Goal: Check status: Check status

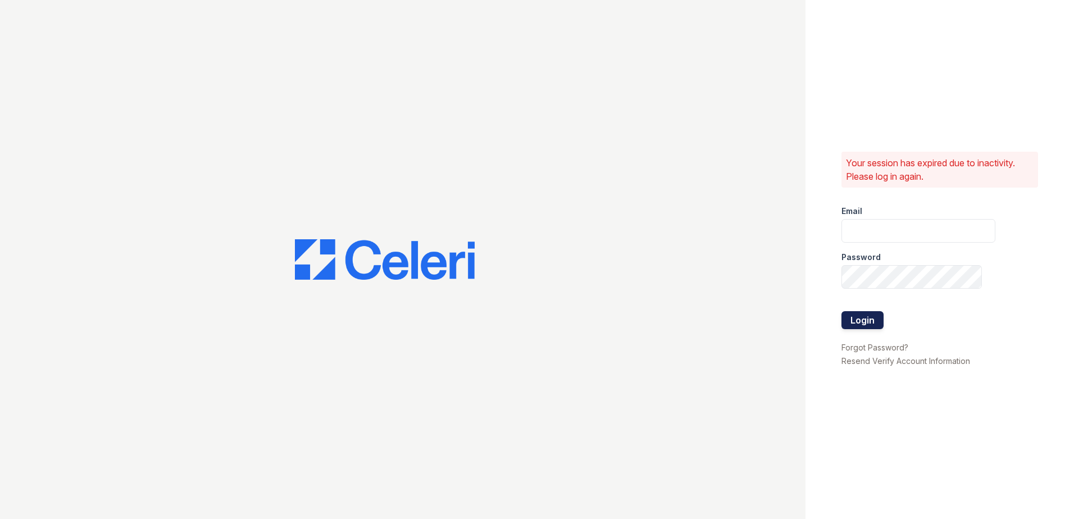
type input "[EMAIL_ADDRESS][DOMAIN_NAME]"
click at [863, 313] on button "Login" at bounding box center [863, 320] width 42 height 18
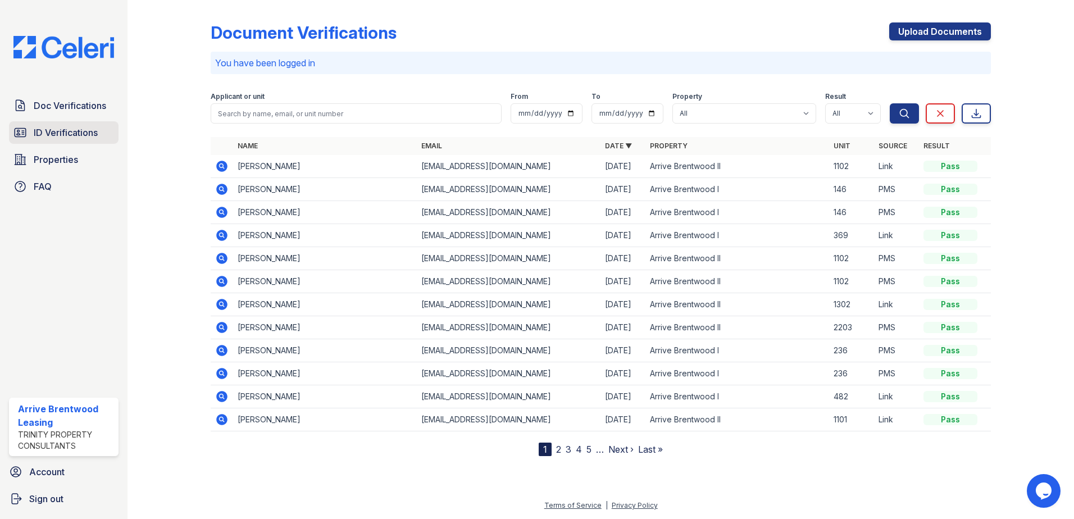
click at [61, 131] on span "ID Verifications" at bounding box center [66, 132] width 64 height 13
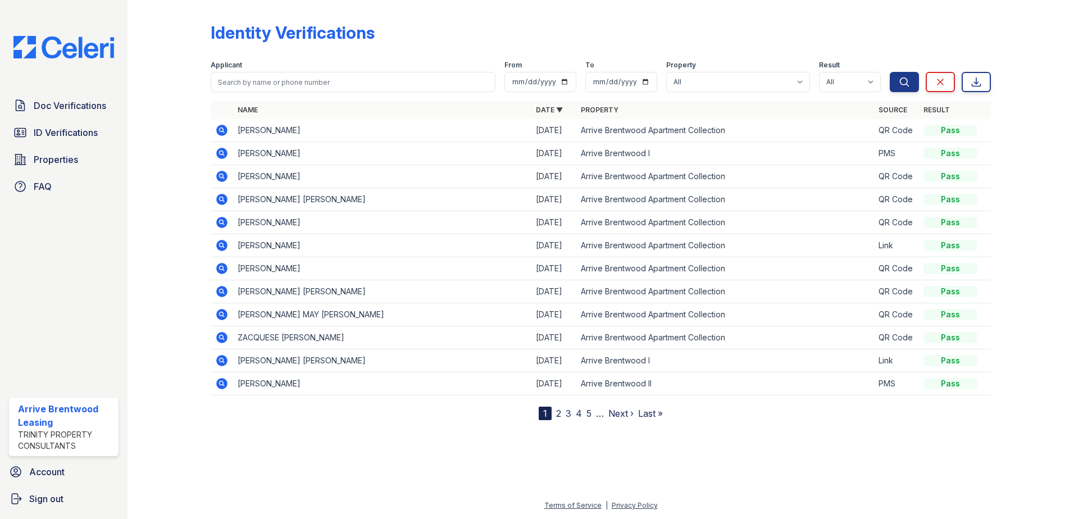
click at [219, 242] on icon at bounding box center [221, 245] width 11 height 11
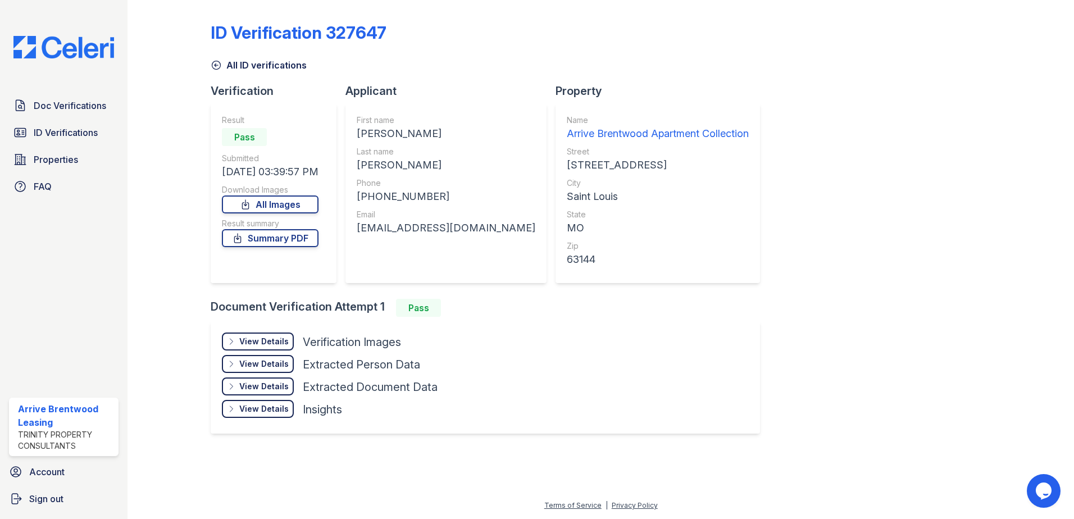
click at [267, 349] on div "View Details Details" at bounding box center [258, 342] width 72 height 18
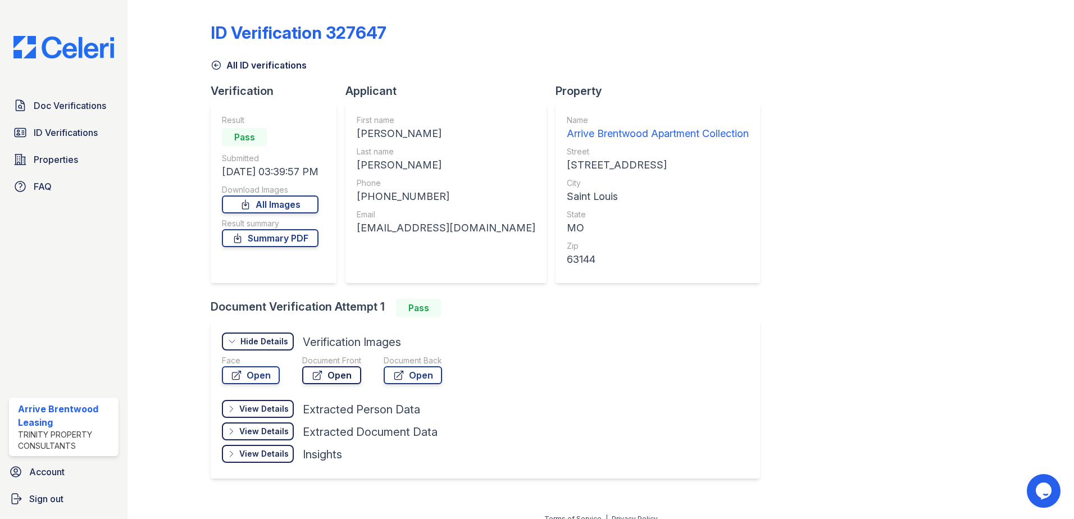
click at [317, 371] on icon at bounding box center [317, 375] width 11 height 11
